Goal: Transaction & Acquisition: Purchase product/service

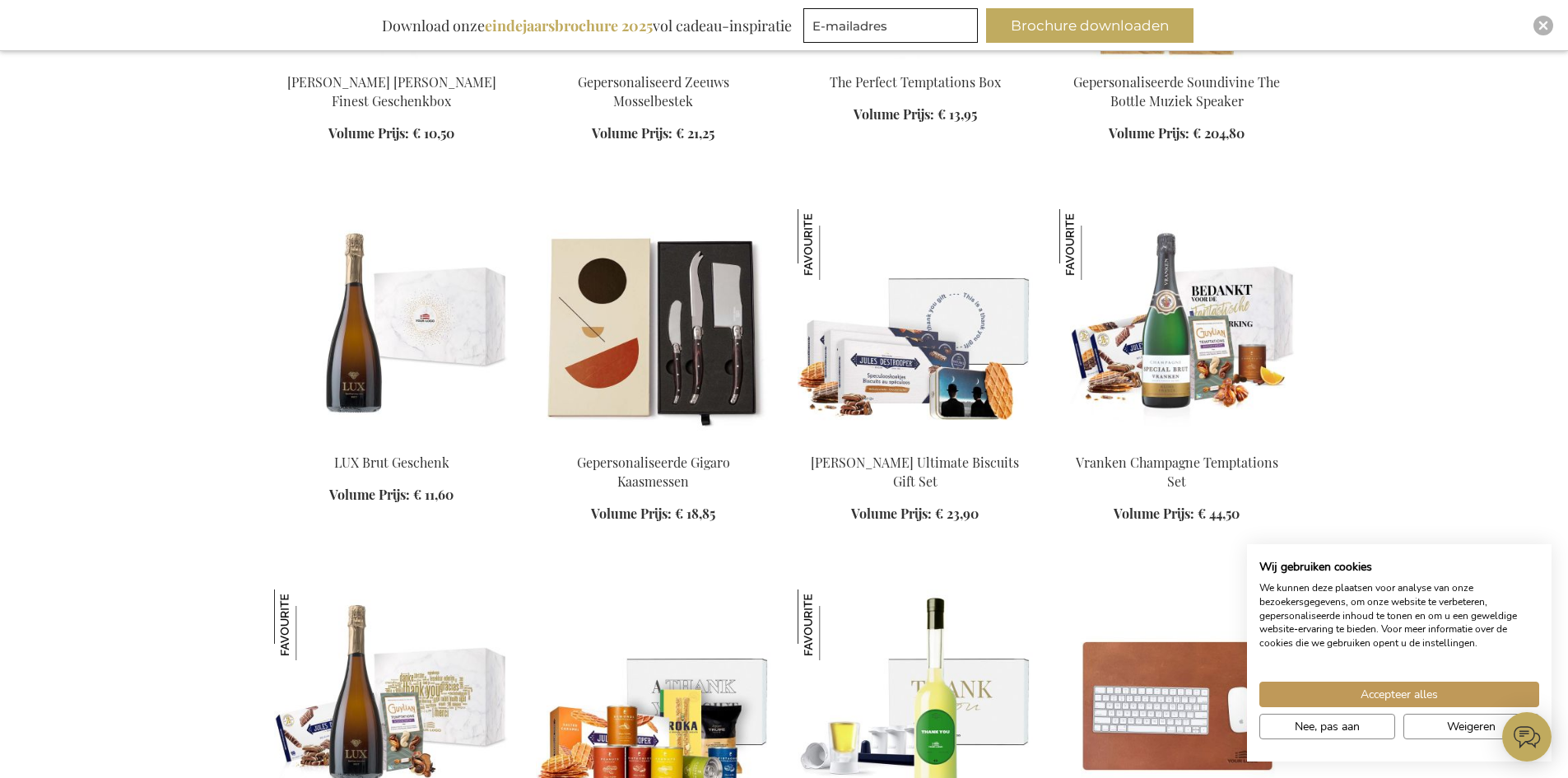
scroll to position [1400, 0]
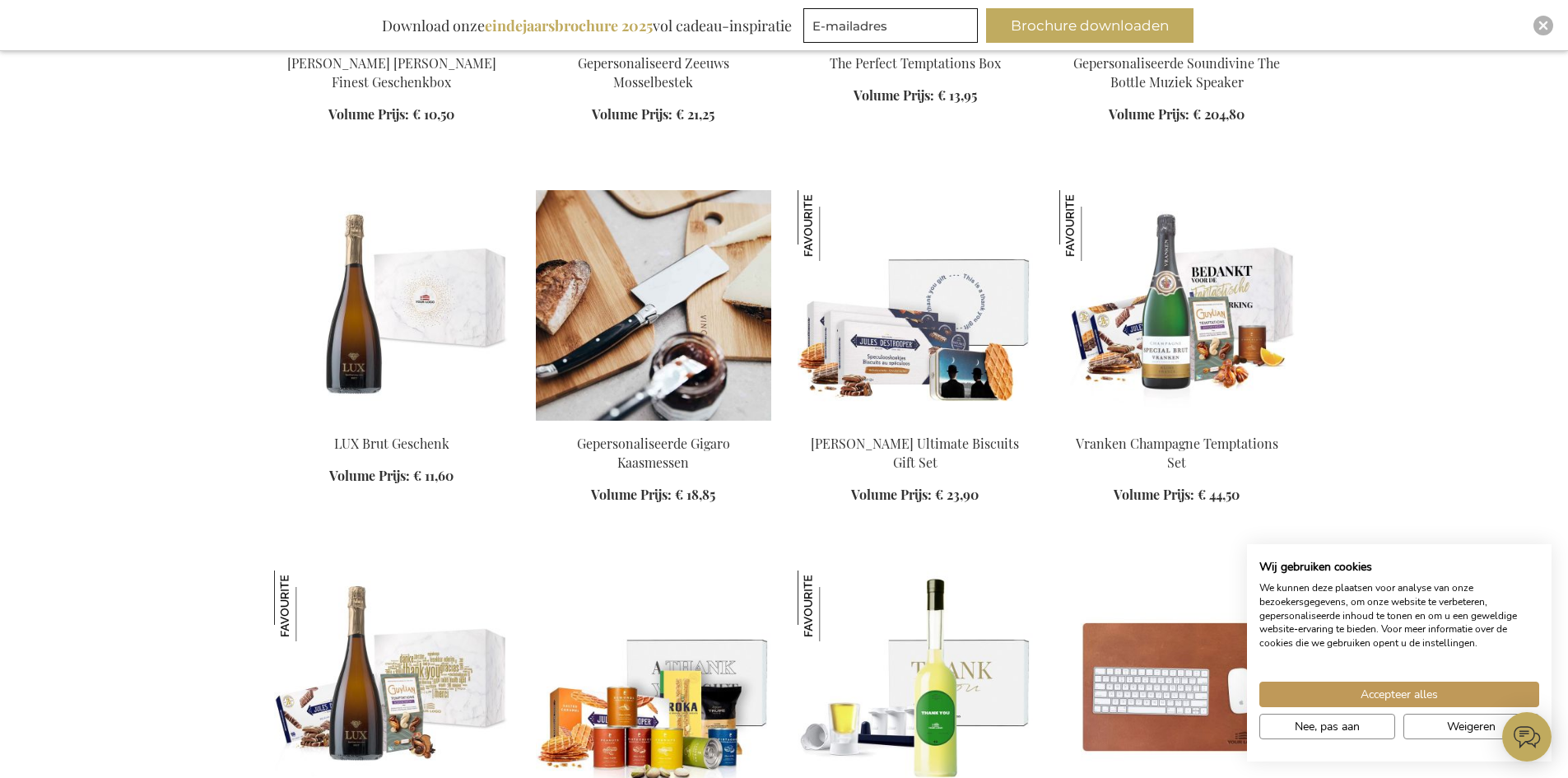
click at [642, 342] on img at bounding box center [654, 306] width 236 height 230
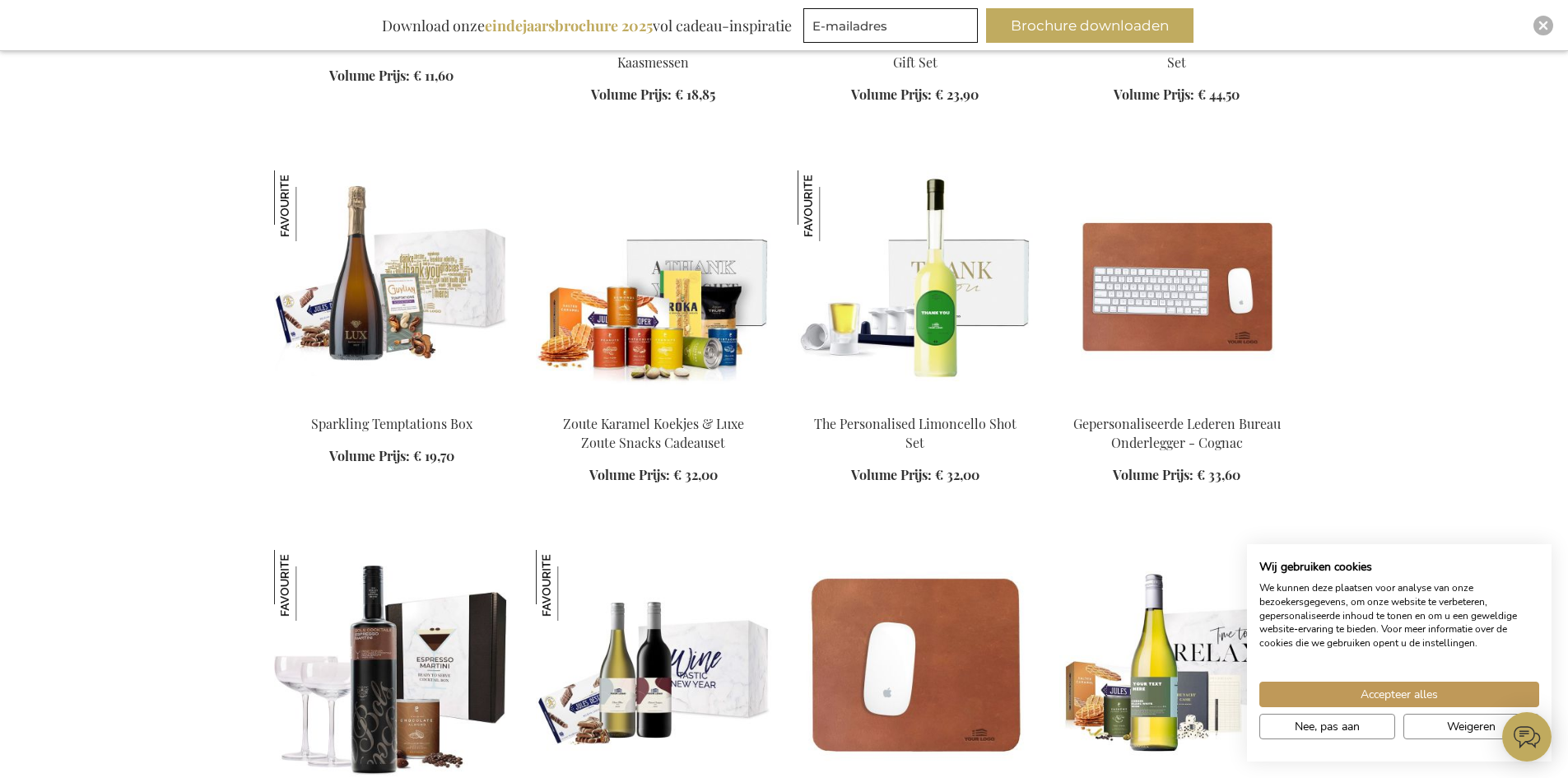
scroll to position [1920, 0]
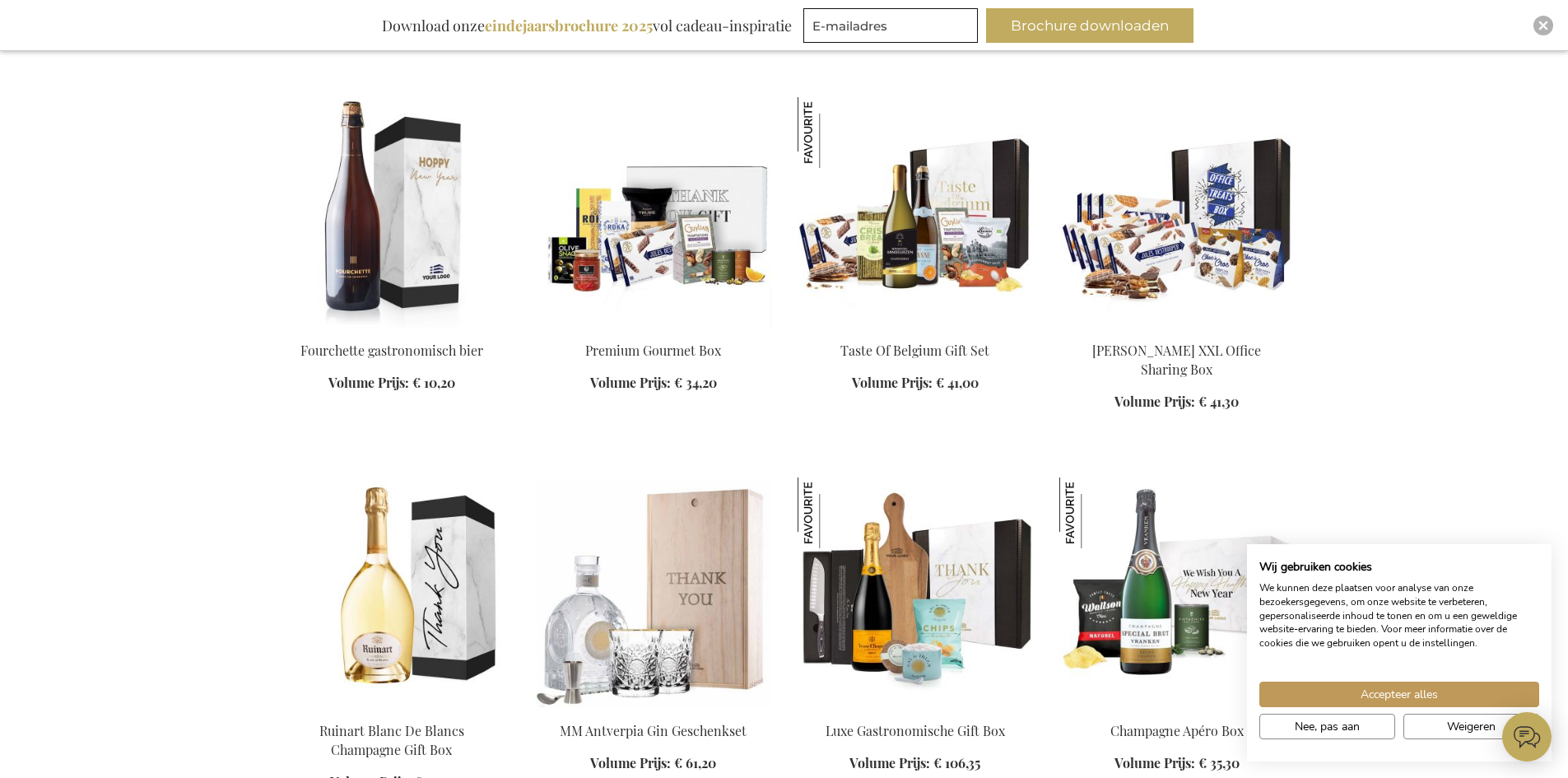
scroll to position [3649, 0]
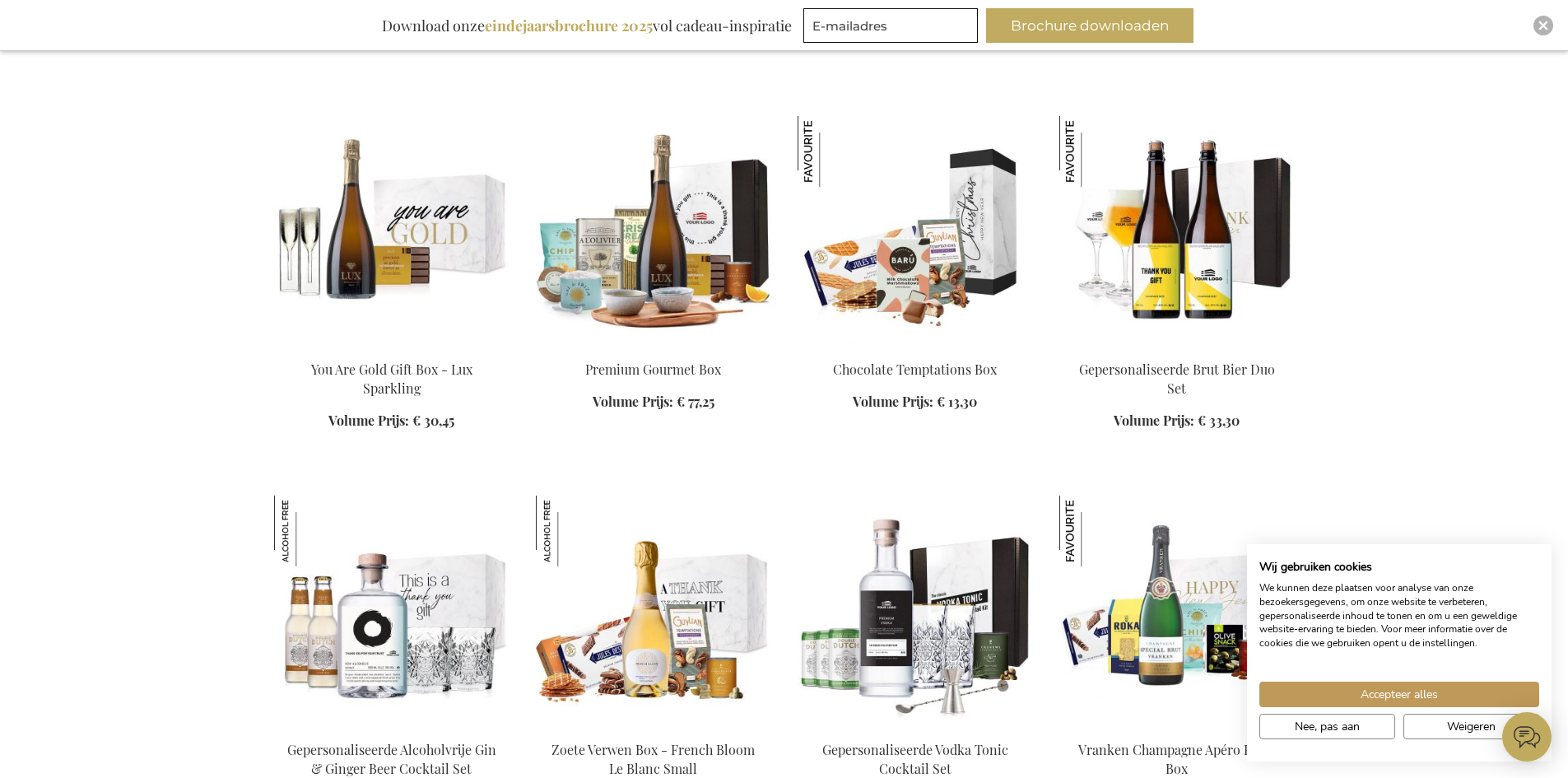
scroll to position [4144, 0]
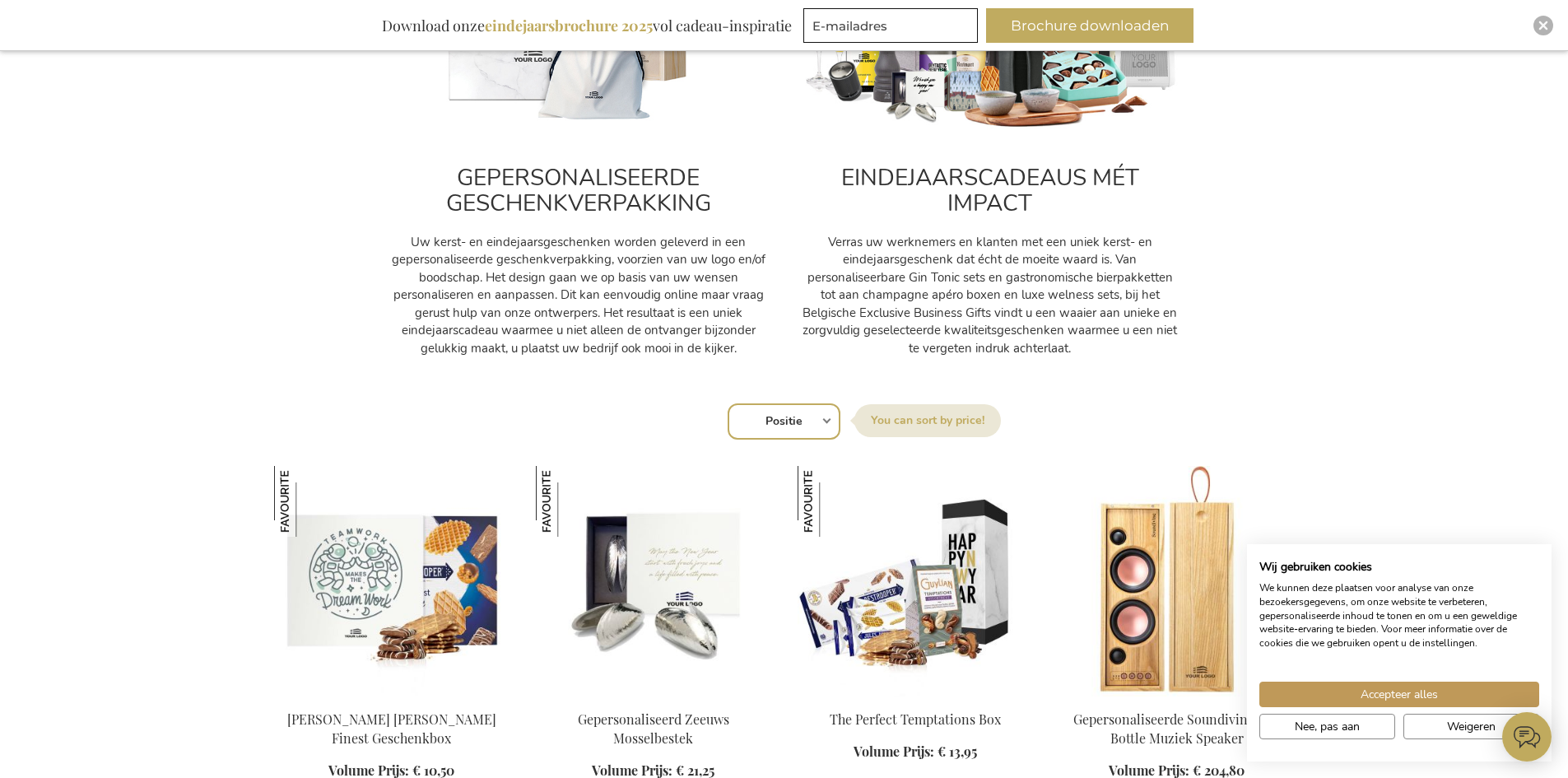
scroll to position [890, 0]
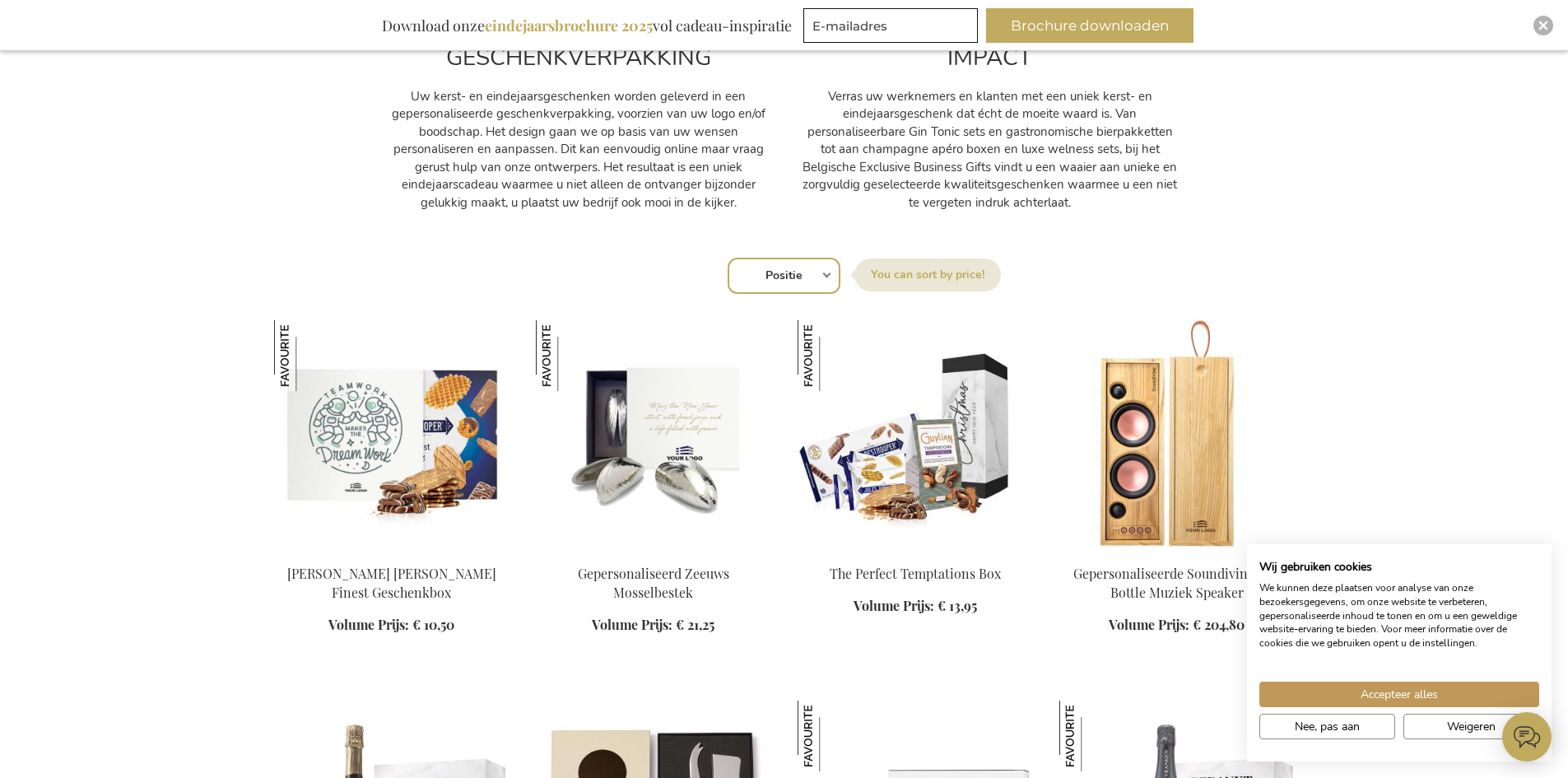
drag, startPoint x: 774, startPoint y: 253, endPoint x: 777, endPoint y: 267, distance: 14.3
click at [777, 268] on select "Positie Best Sellers Meest bekeken Nieuw Biggest Saving Price: low to high Pric…" at bounding box center [784, 276] width 113 height 36
select select "price_asc"
click at [727, 258] on select "Positie Best Sellers Meest bekeken Nieuw Biggest Saving Price: low to high Pric…" at bounding box center [784, 276] width 113 height 36
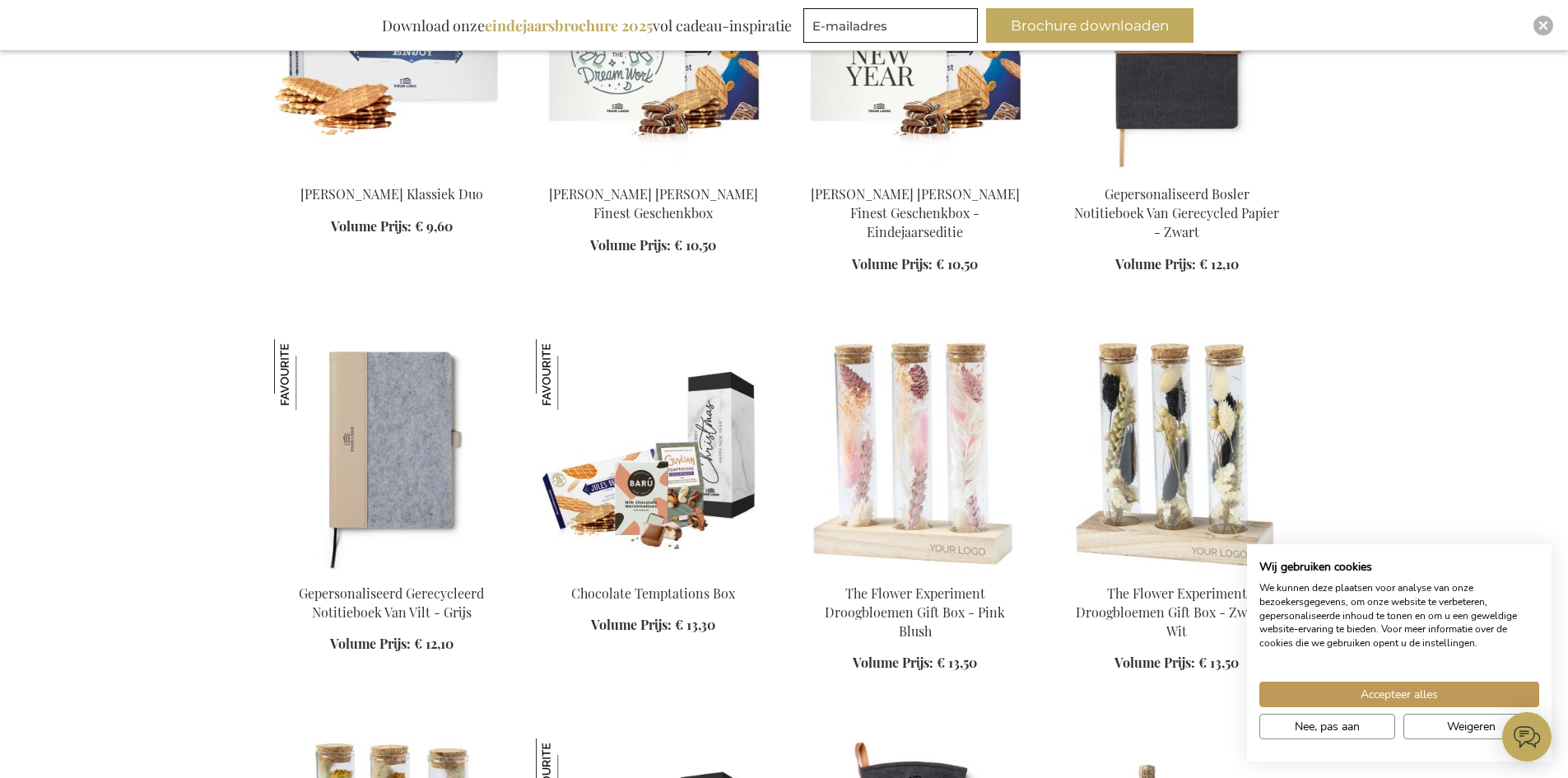
scroll to position [2059, 0]
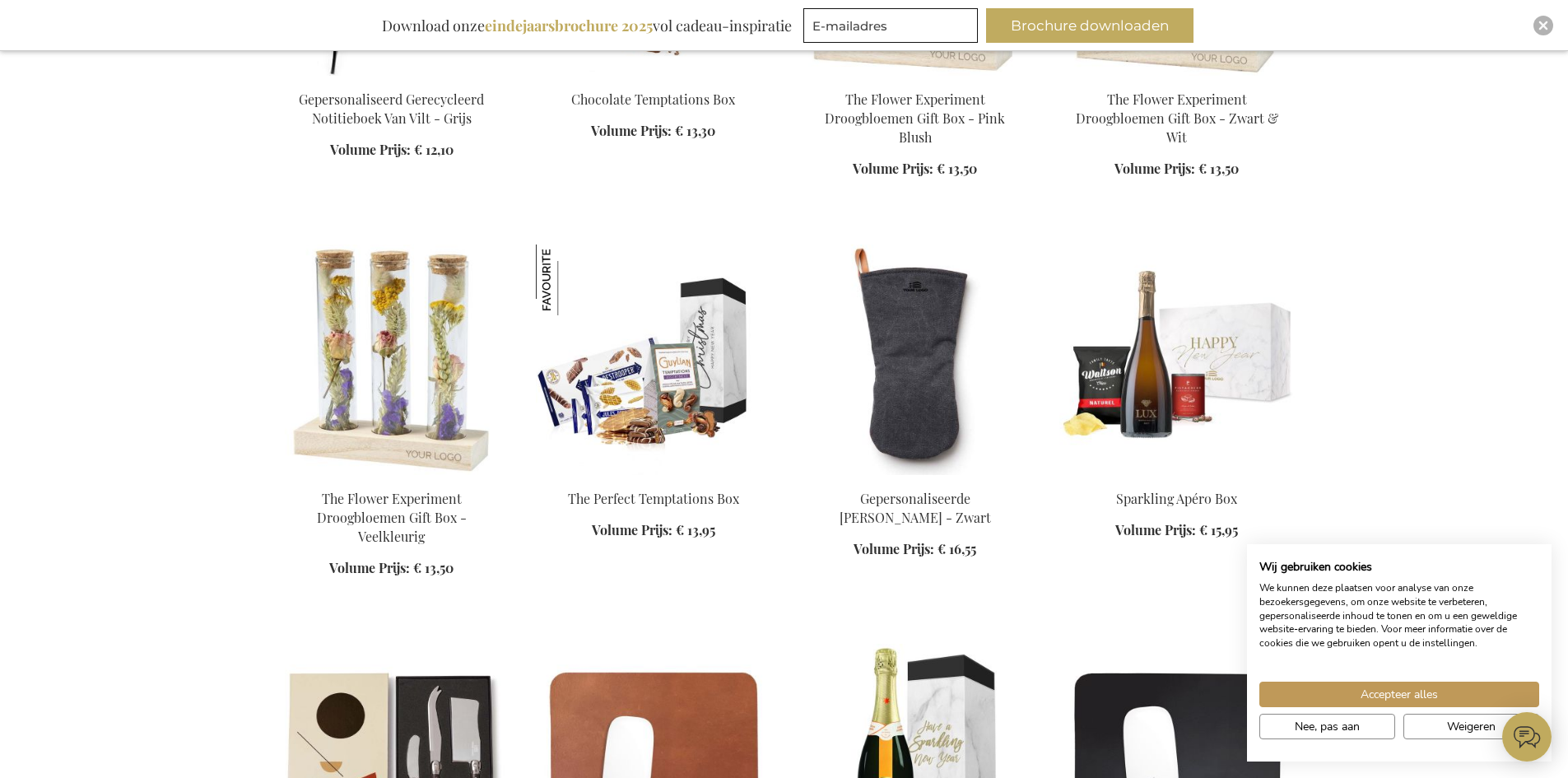
scroll to position [2553, 0]
